Goal: Check status: Check status

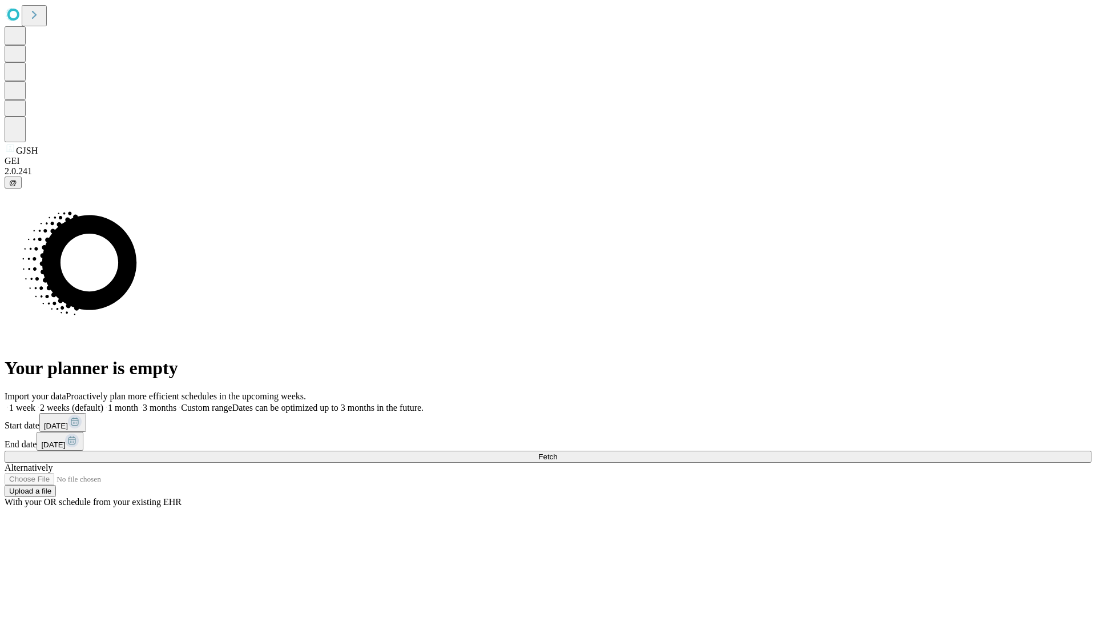
click at [557, 452] on span "Fetch" at bounding box center [547, 456] width 19 height 9
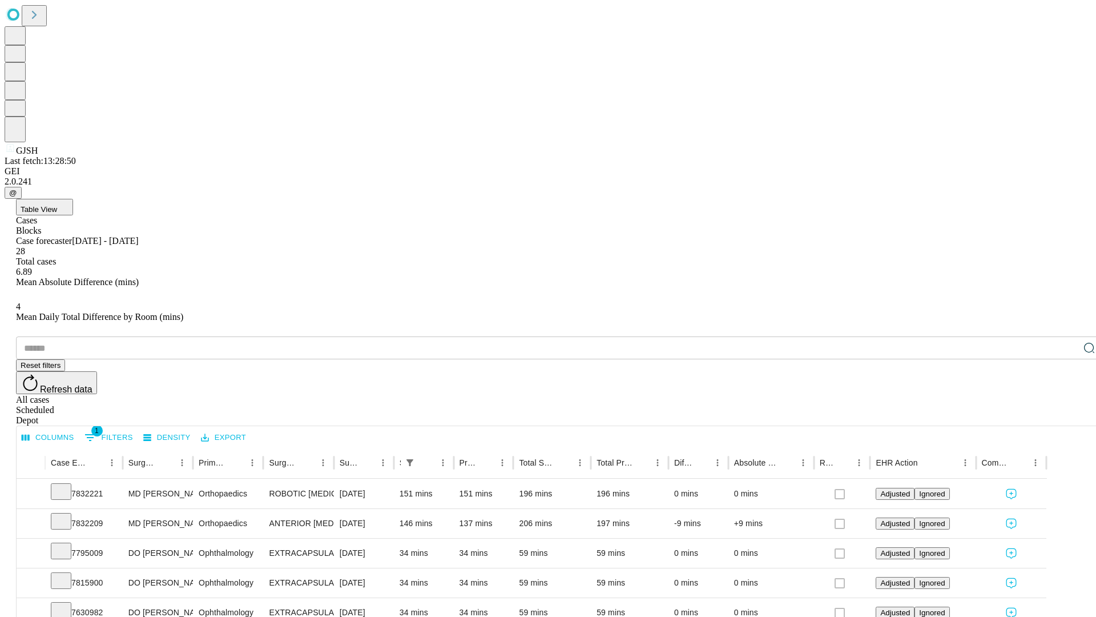
click at [1023, 405] on div "Scheduled" at bounding box center [559, 410] width 1087 height 10
